Goal: Task Accomplishment & Management: Complete application form

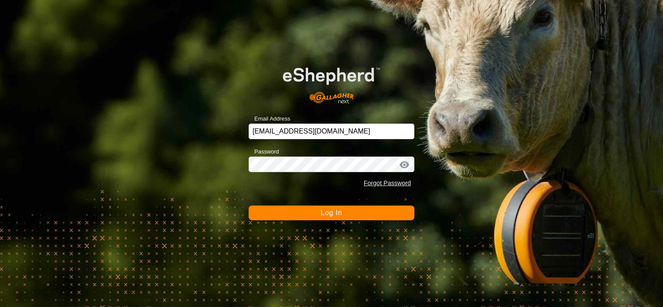
click at [292, 210] on button "Log In" at bounding box center [332, 213] width 166 height 15
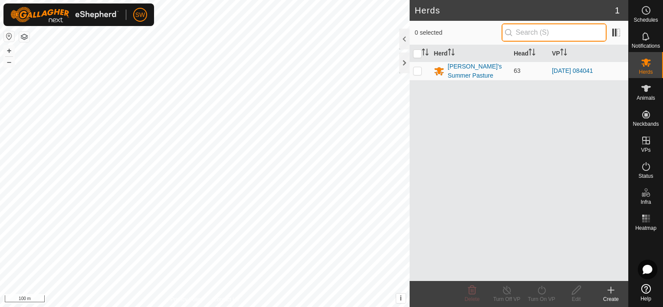
click at [549, 35] on input "text" at bounding box center [554, 32] width 105 height 18
type input "259"
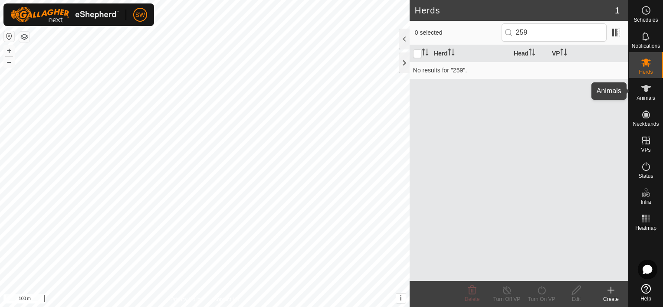
click at [654, 89] on div "Animals" at bounding box center [646, 91] width 34 height 26
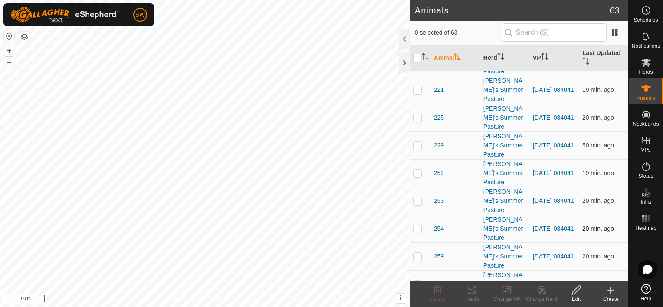
scroll to position [868, 0]
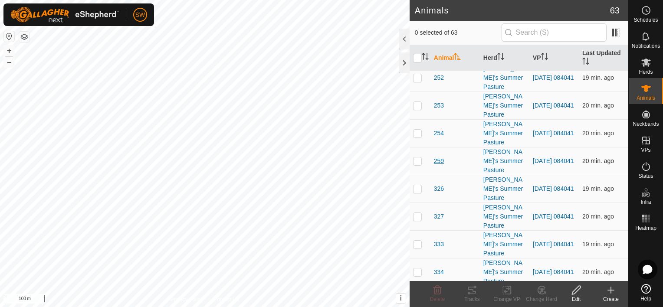
click at [437, 159] on span "259" at bounding box center [439, 161] width 10 height 9
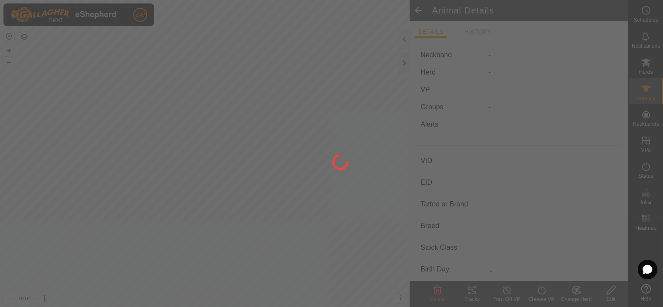
type input "259"
type input "-"
type input "Black Baldy"
type input "-"
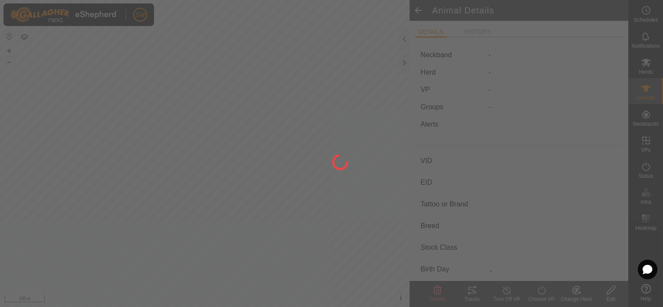
type input "0 kg"
type input "-"
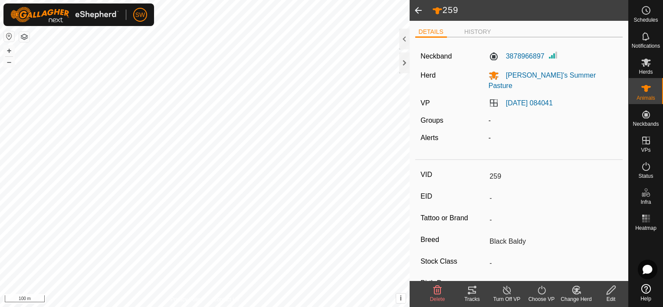
click at [476, 294] on icon at bounding box center [472, 290] width 10 height 10
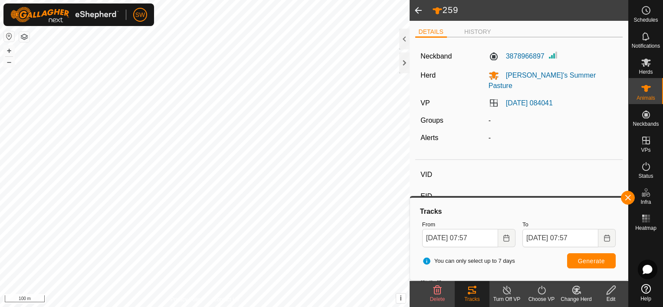
type input "042"
type input "-"
type input "Black Baldy"
type input "-"
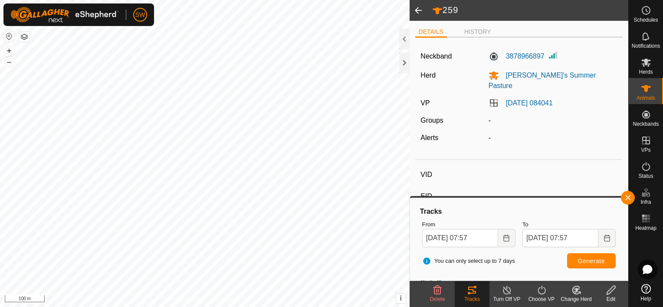
type input "0 kg"
type input "-"
click at [606, 263] on button "Generate" at bounding box center [591, 260] width 49 height 15
type input "210"
type input "-"
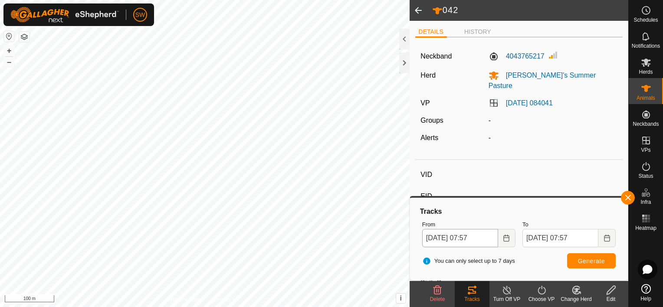
type input "-"
type input "Black Baldy"
type input "-"
type input "0 kg"
type input "-"
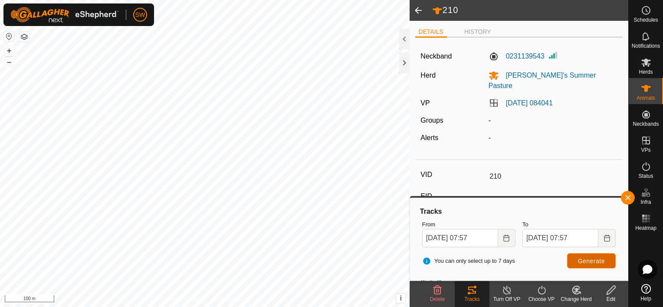
click at [597, 261] on span "Generate" at bounding box center [591, 261] width 27 height 7
type input "350"
type input "-"
type input "Black Baldy"
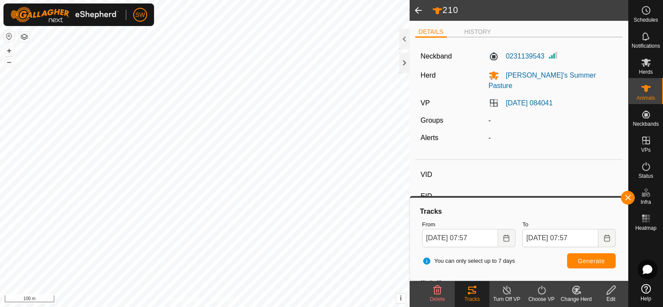
type input "-"
type input "0 kg"
type input "-"
click at [584, 258] on span "Generate" at bounding box center [591, 261] width 27 height 7
click at [0, 210] on html "SW Schedules Notifications Herds Animals Neckbands VPs Status Infra Heatmap Hel…" at bounding box center [331, 153] width 663 height 307
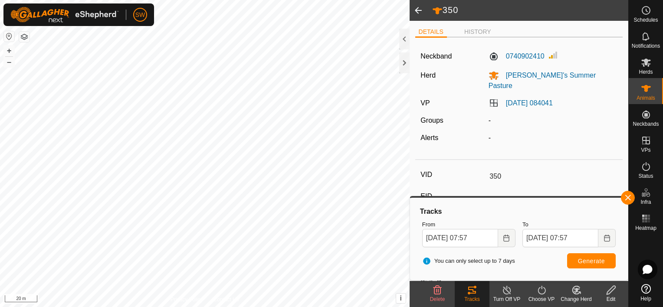
click at [250, 307] on html "SW Schedules Notifications Herds Animals Neckbands VPs Status Infra Heatmap Hel…" at bounding box center [331, 153] width 663 height 307
type input "220"
type input "-"
type input "Black Baldy"
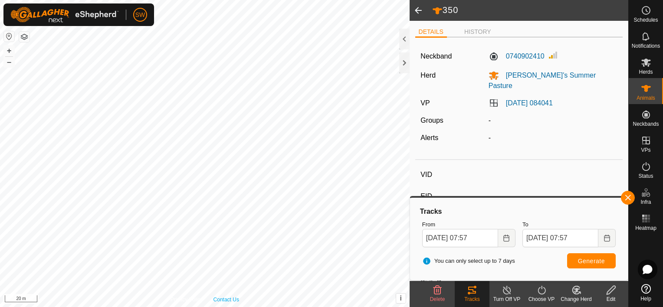
type input "-"
type input "0 kg"
type input "-"
click at [597, 260] on span "Generate" at bounding box center [591, 261] width 27 height 7
click at [278, 0] on html "SW Schedules Notifications Herds Animals Neckbands VPs Status Infra Heatmap Hel…" at bounding box center [331, 153] width 663 height 307
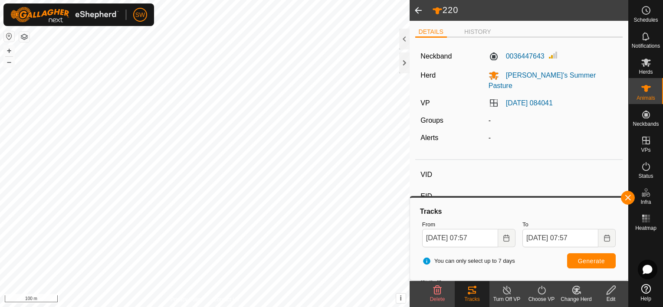
type input "217"
type input "-"
type input "Black Baldy"
type input "-"
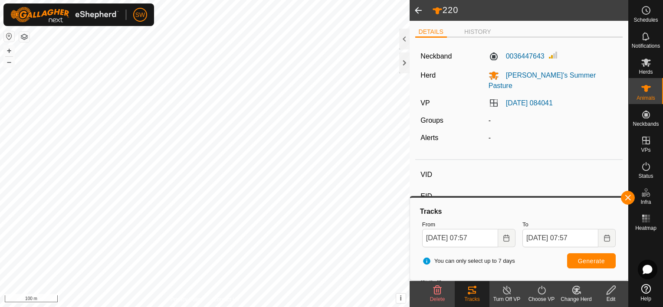
type input "0 kg"
type input "-"
click at [573, 262] on button "Generate" at bounding box center [591, 260] width 49 height 15
type input "053"
type input "-"
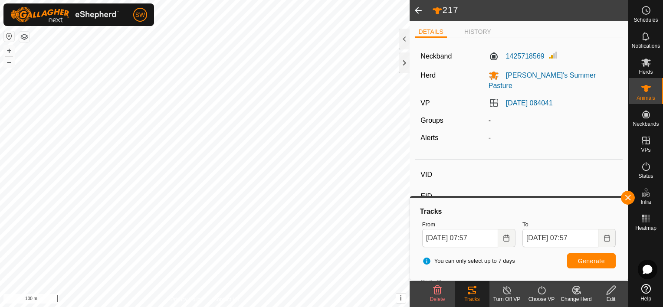
type input "-"
type input "Black Baldy"
type input "-"
type input "0 kg"
type input "-"
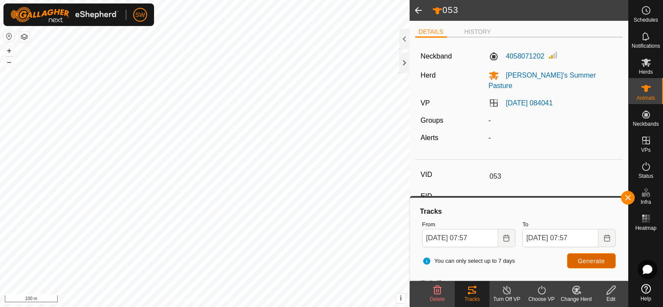
click at [593, 261] on span "Generate" at bounding box center [591, 261] width 27 height 7
type input "910"
type input "-"
type input "Black Baldy"
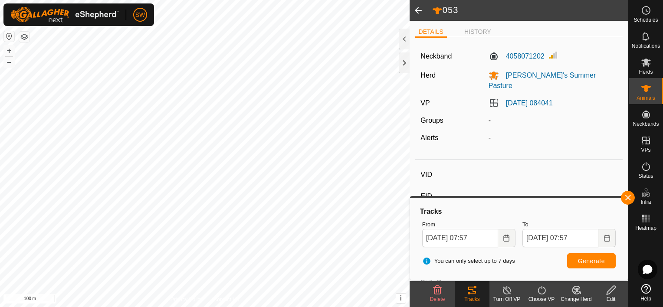
type input "-"
type input "0 kg"
type input "-"
click at [603, 259] on span "Generate" at bounding box center [591, 261] width 27 height 7
type input "781"
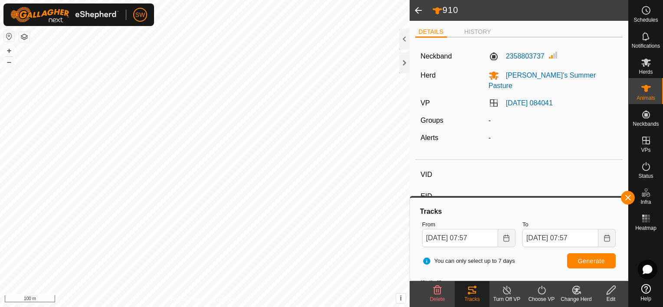
type input "-"
type input "Black Baldy"
type input "-"
type input "0 kg"
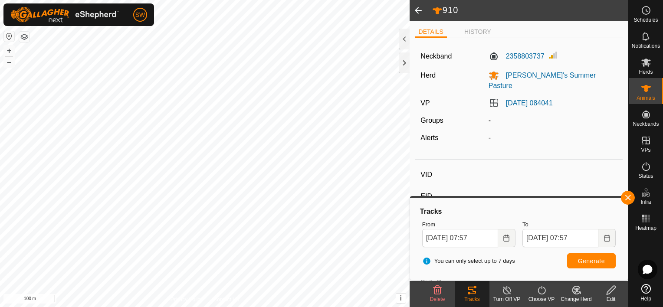
type input "-"
click at [589, 263] on span "Generate" at bounding box center [591, 261] width 27 height 7
type input "035"
type input "-"
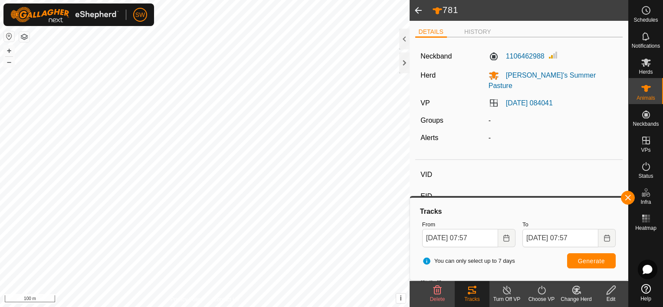
type input "Black Baldy"
type input "-"
type input "0 kg"
type input "-"
click at [580, 260] on span "Generate" at bounding box center [591, 261] width 27 height 7
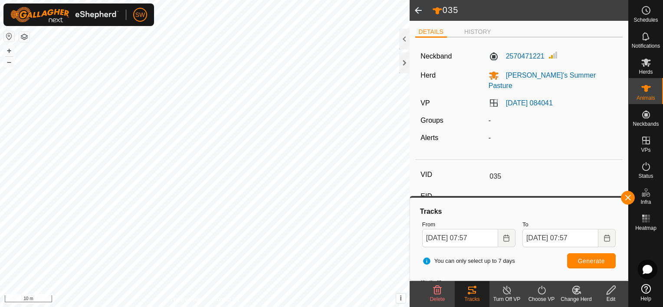
click at [158, 0] on html "SW Schedules Notifications Herds Animals Neckbands VPs Status Infra Heatmap Hel…" at bounding box center [331, 153] width 663 height 307
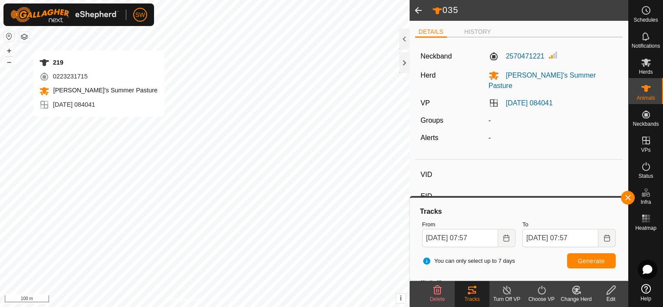
type input "219"
type input "-"
type input "Black Baldy"
type input "-"
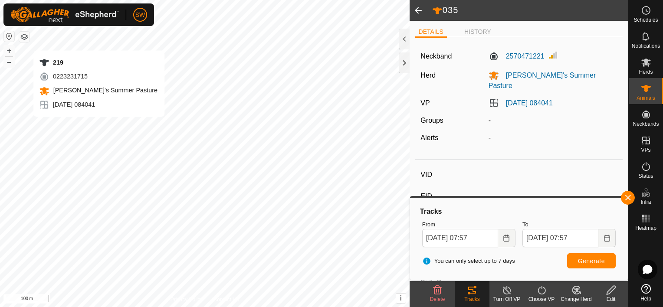
type input "0 kg"
type input "-"
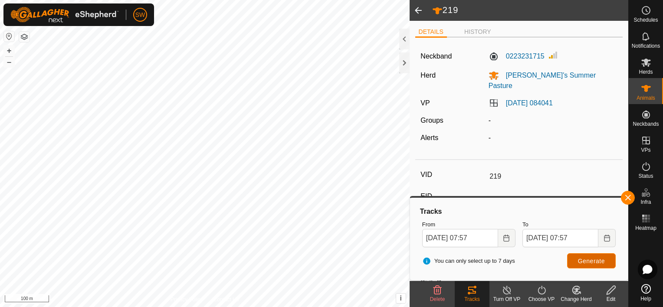
click at [577, 265] on button "Generate" at bounding box center [591, 260] width 49 height 15
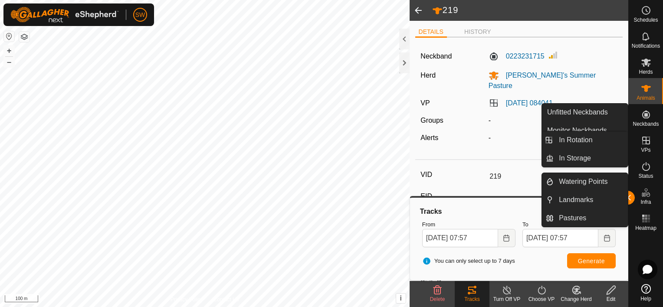
click at [641, 142] on icon at bounding box center [646, 140] width 10 height 10
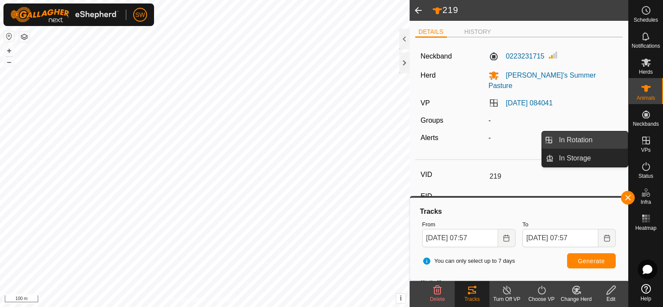
click at [601, 135] on link "In Rotation" at bounding box center [591, 139] width 74 height 17
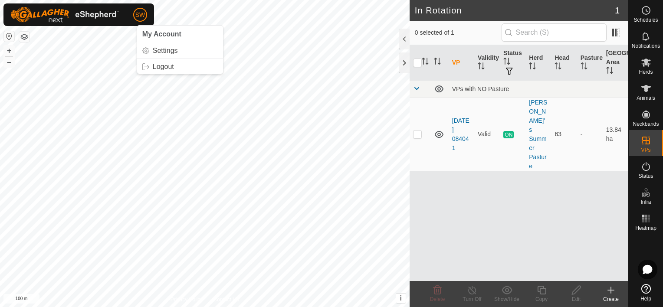
click at [137, 17] on span "SW" at bounding box center [140, 14] width 10 height 9
click at [151, 50] on link "Settings" at bounding box center [180, 51] width 86 height 14
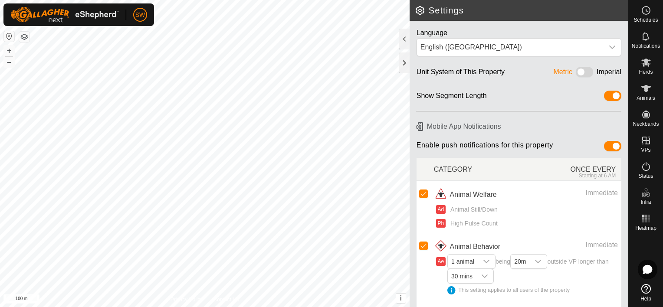
click at [576, 76] on span at bounding box center [584, 72] width 17 height 10
click at [402, 64] on div at bounding box center [404, 63] width 10 height 21
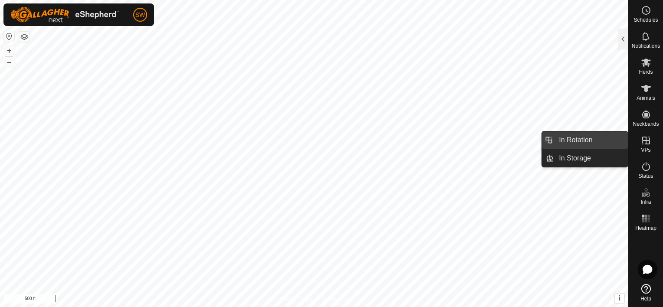
click at [614, 145] on link "In Rotation" at bounding box center [591, 139] width 74 height 17
click at [620, 142] on link "In Rotation" at bounding box center [591, 139] width 74 height 17
click at [580, 140] on link "In Rotation" at bounding box center [591, 139] width 74 height 17
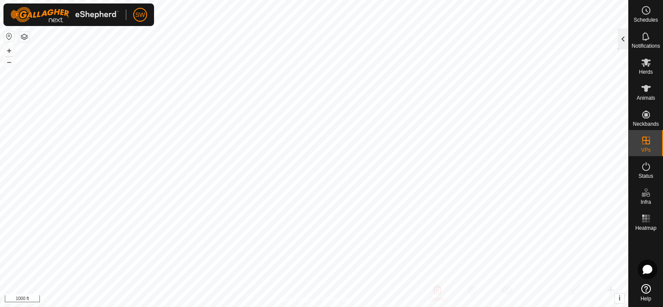
click at [623, 47] on div at bounding box center [623, 39] width 10 height 21
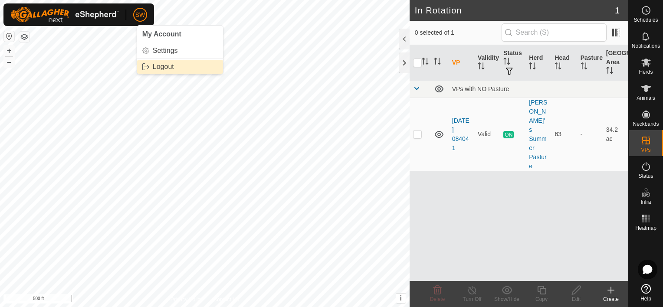
click at [174, 66] on link "Logout" at bounding box center [180, 67] width 86 height 14
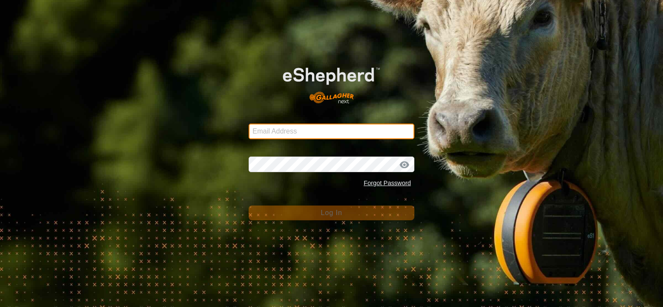
type input "[EMAIL_ADDRESS][DOMAIN_NAME]"
